Goal: Task Accomplishment & Management: Manage account settings

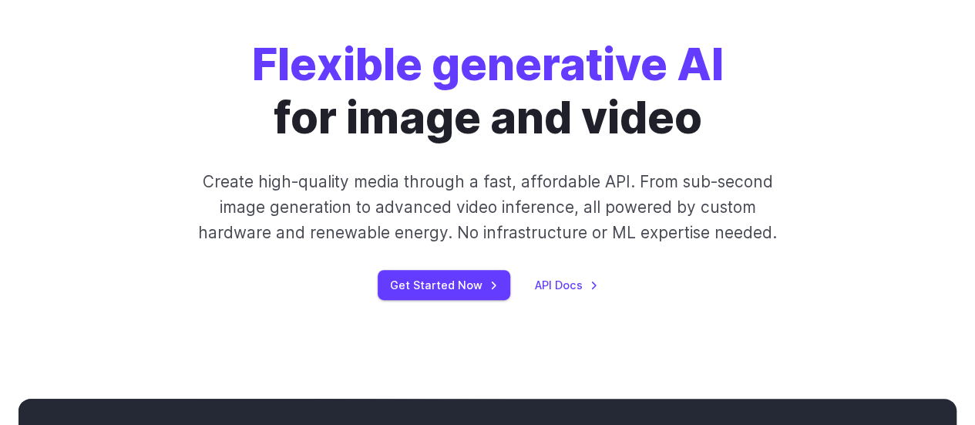
scroll to position [114, 0]
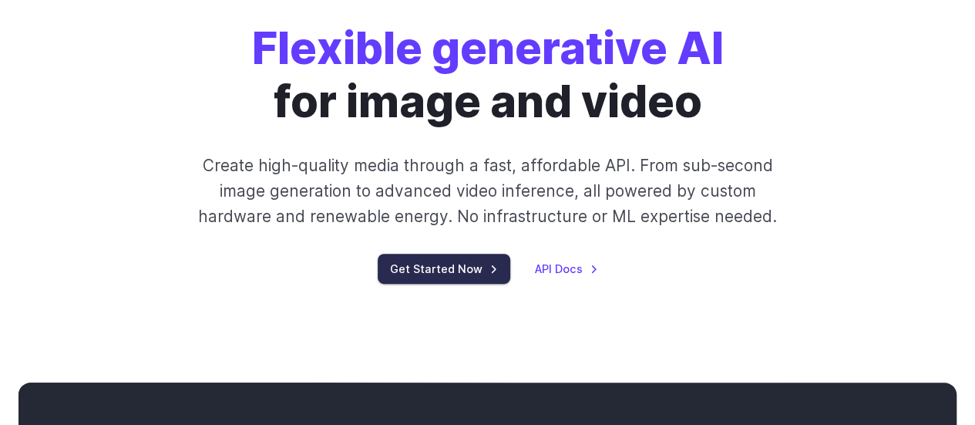
click at [441, 281] on link "Get Started Now" at bounding box center [444, 269] width 133 height 30
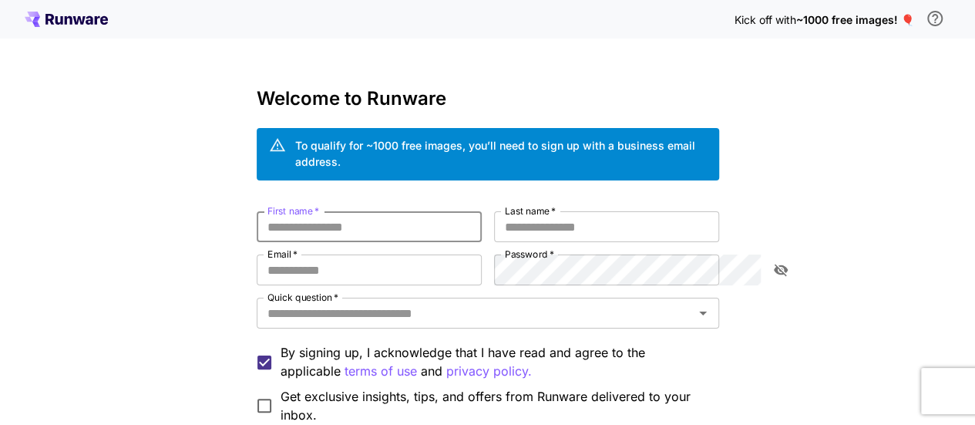
click at [347, 211] on input "First name   *" at bounding box center [369, 226] width 225 height 31
type input "**********"
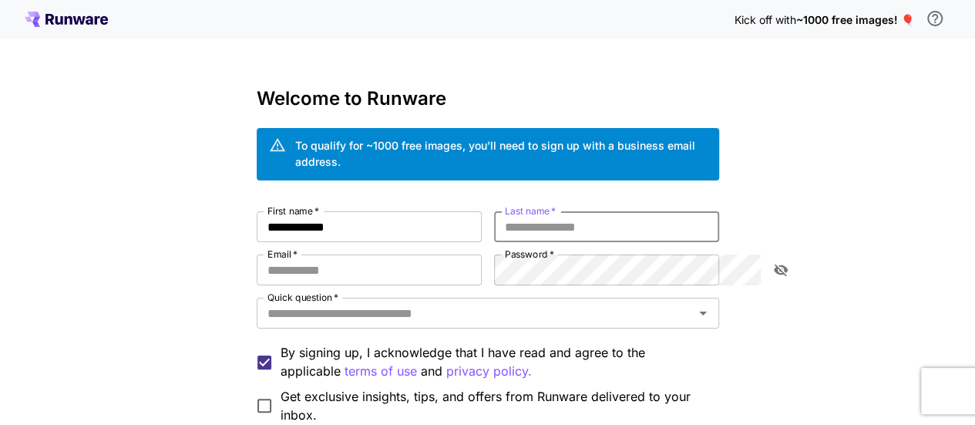
click at [533, 224] on input "Last name   *" at bounding box center [606, 226] width 225 height 31
type input "*******"
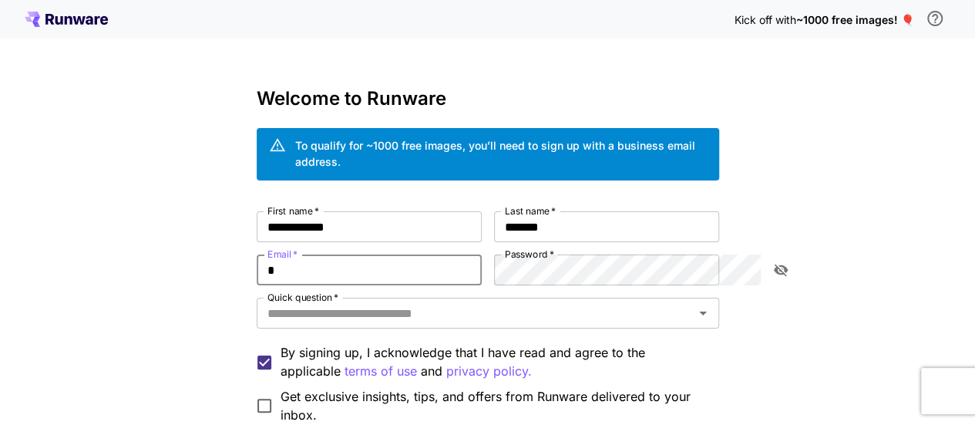
click at [475, 254] on input "*" at bounding box center [369, 269] width 225 height 31
type input "**********"
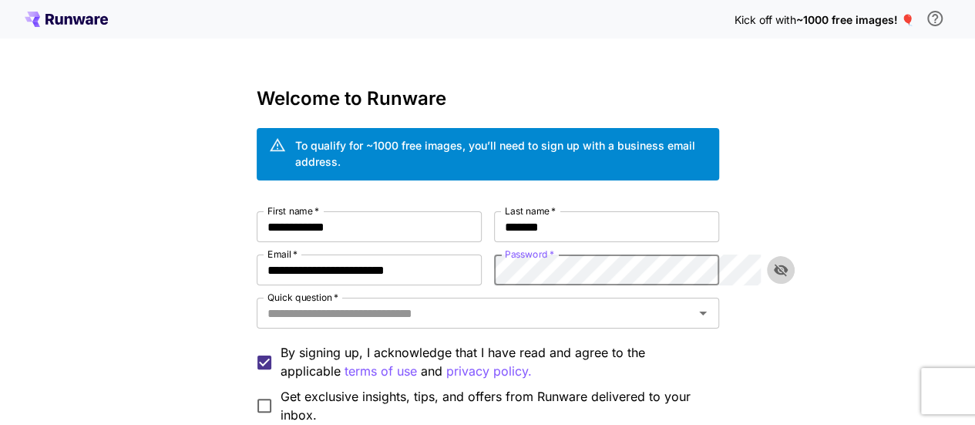
click at [786, 262] on icon "toggle password visibility" at bounding box center [780, 269] width 15 height 15
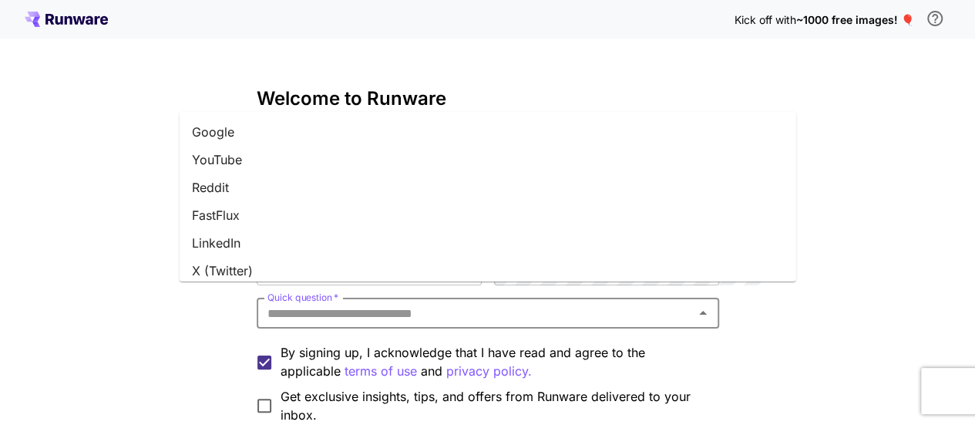
click at [501, 304] on input "Quick question   *" at bounding box center [475, 313] width 428 height 22
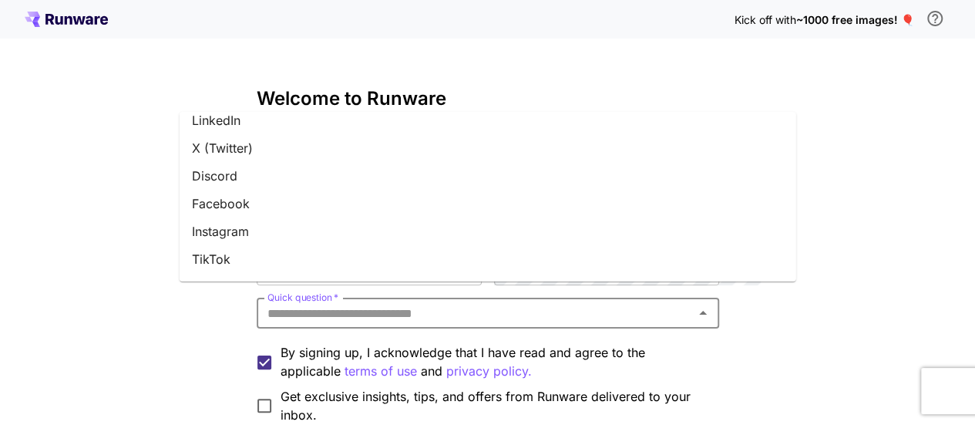
scroll to position [123, 0]
click at [385, 232] on li "Instagram" at bounding box center [488, 231] width 617 height 28
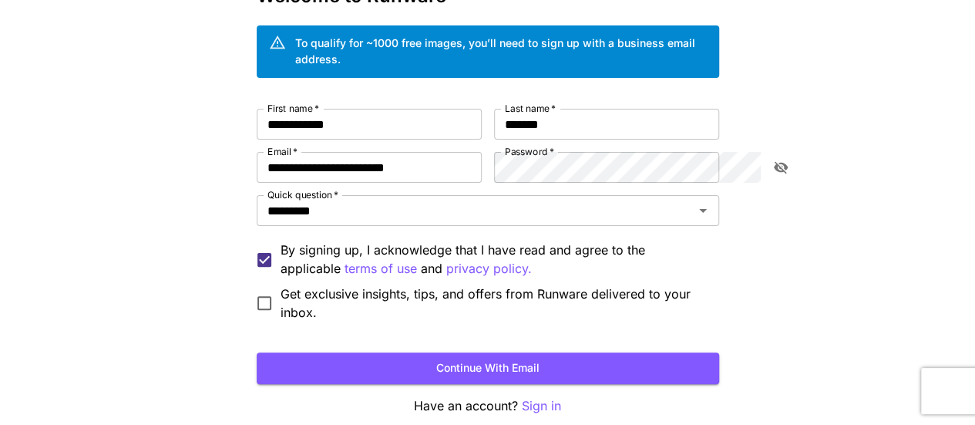
scroll to position [106, 0]
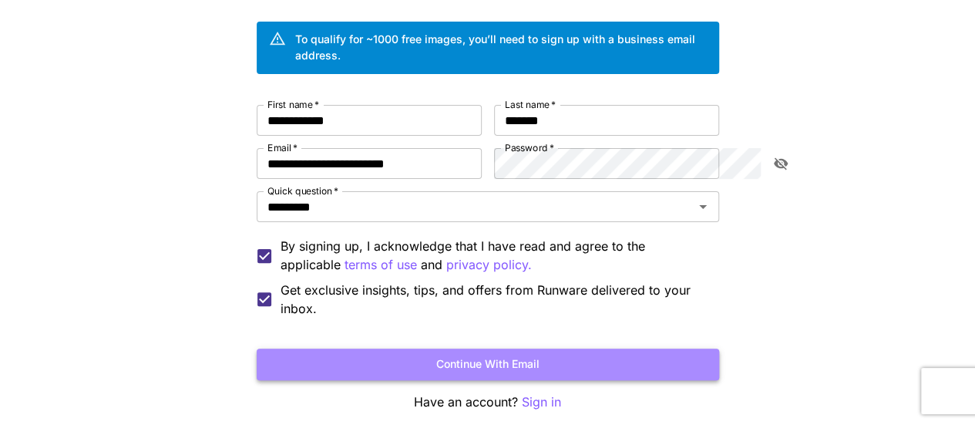
click at [516, 348] on button "Continue with email" at bounding box center [488, 364] width 462 height 32
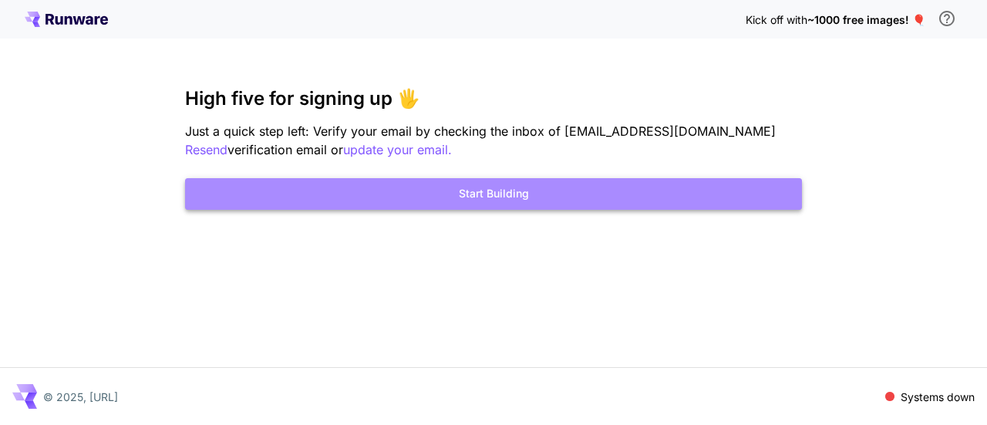
click at [515, 188] on button "Start Building" at bounding box center [493, 194] width 617 height 32
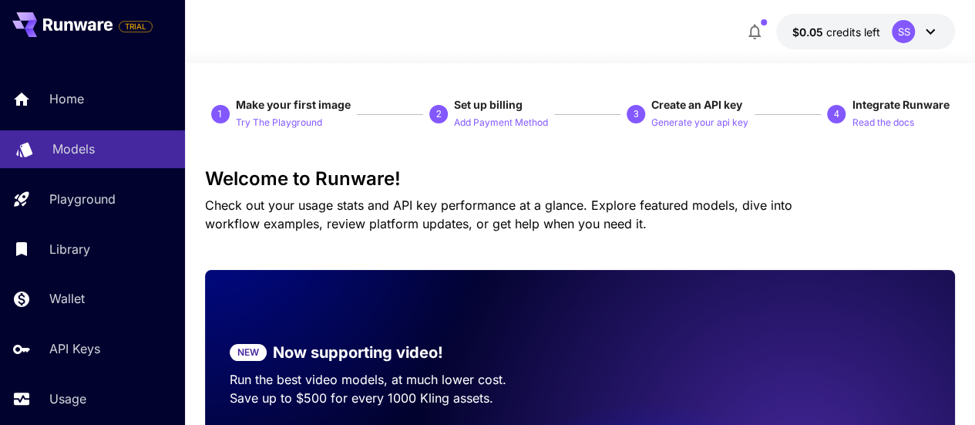
click at [98, 143] on div "Models" at bounding box center [112, 149] width 120 height 18
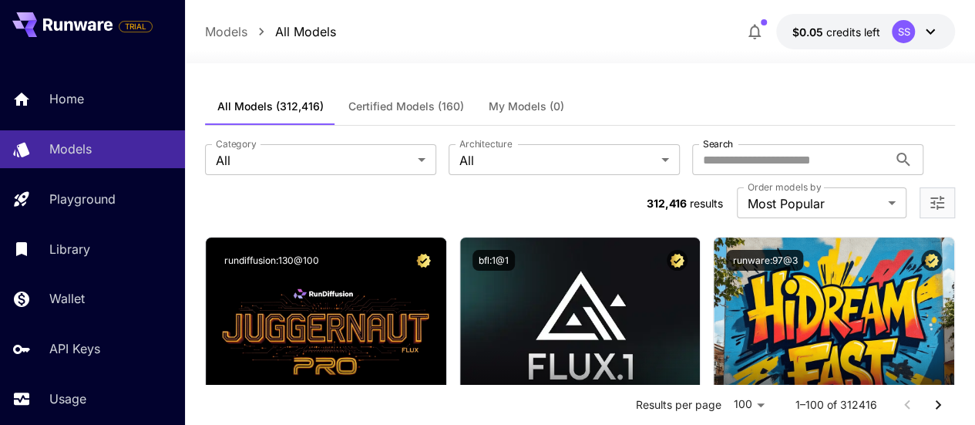
click at [924, 32] on icon at bounding box center [930, 31] width 18 height 18
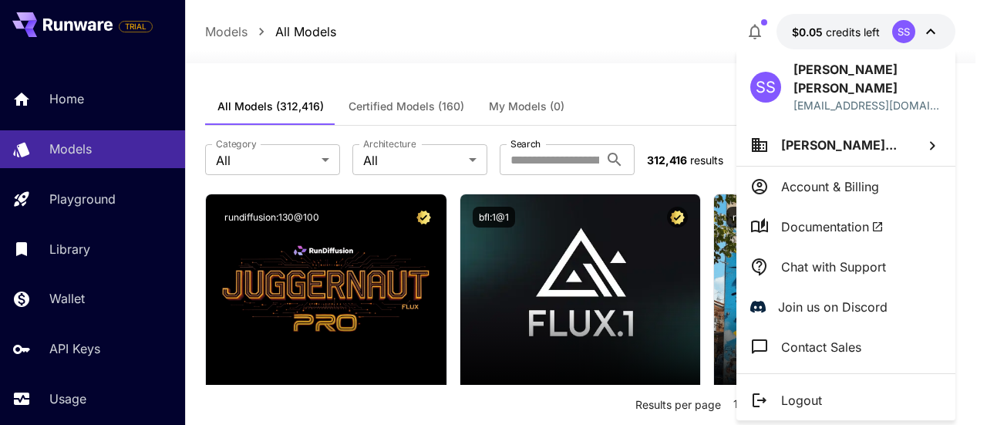
click at [924, 32] on div at bounding box center [493, 212] width 987 height 425
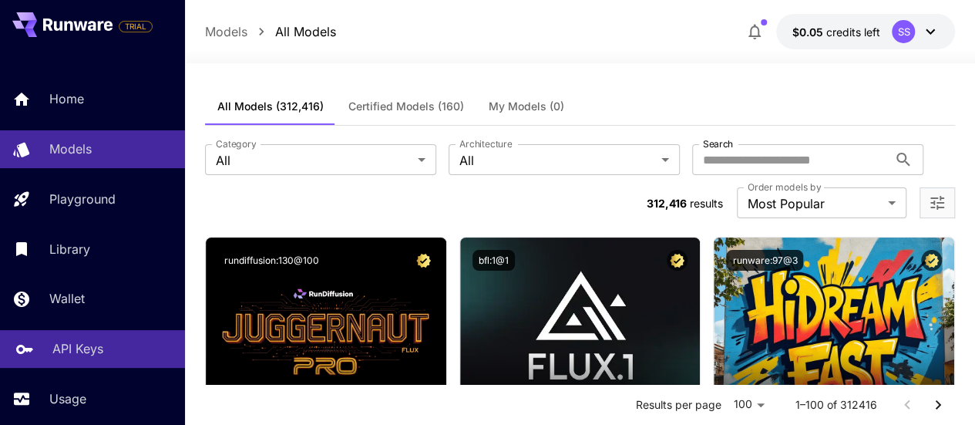
click at [90, 354] on p "API Keys" at bounding box center [77, 348] width 51 height 18
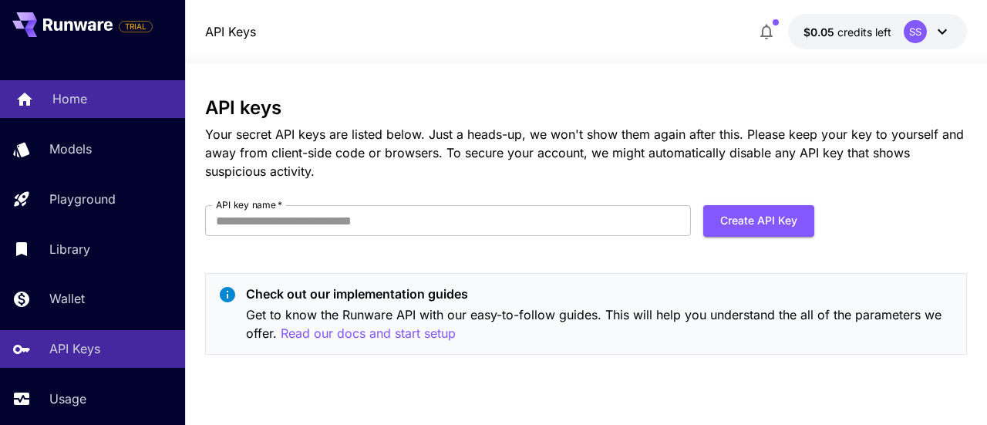
click at [133, 99] on div "Home" at bounding box center [112, 98] width 120 height 18
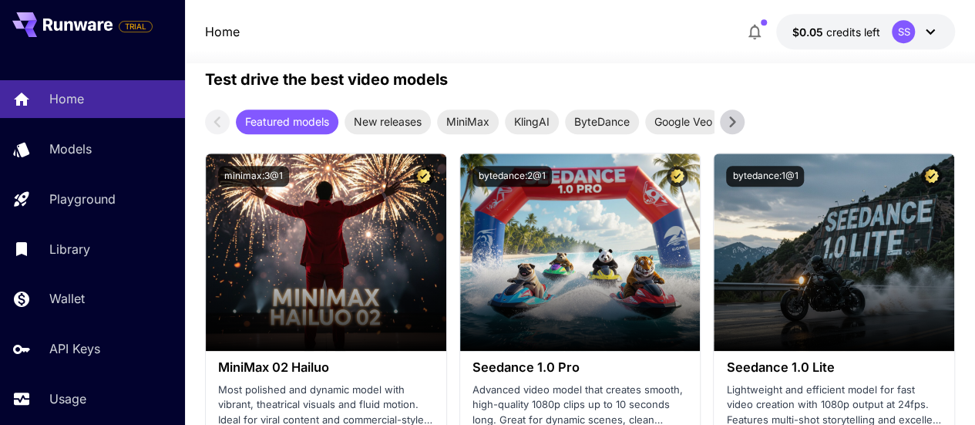
scroll to position [449, 0]
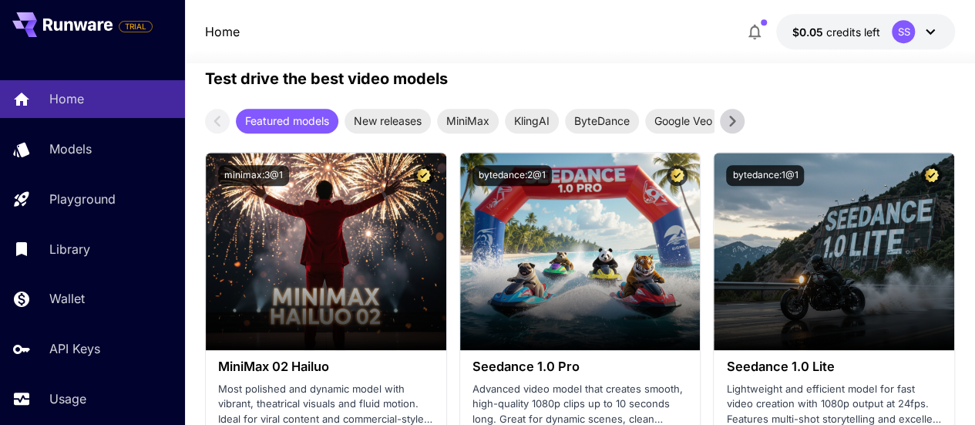
click at [726, 124] on icon at bounding box center [732, 120] width 23 height 23
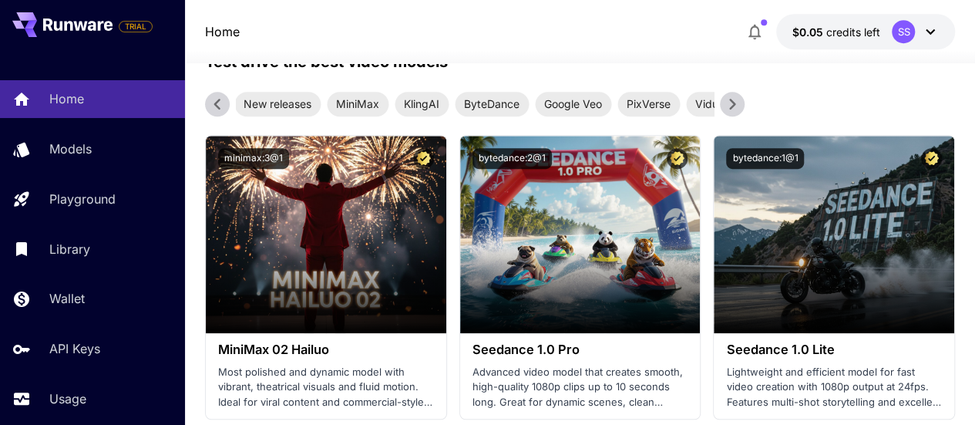
scroll to position [0, 0]
